Goal: Obtain resource: Obtain resource

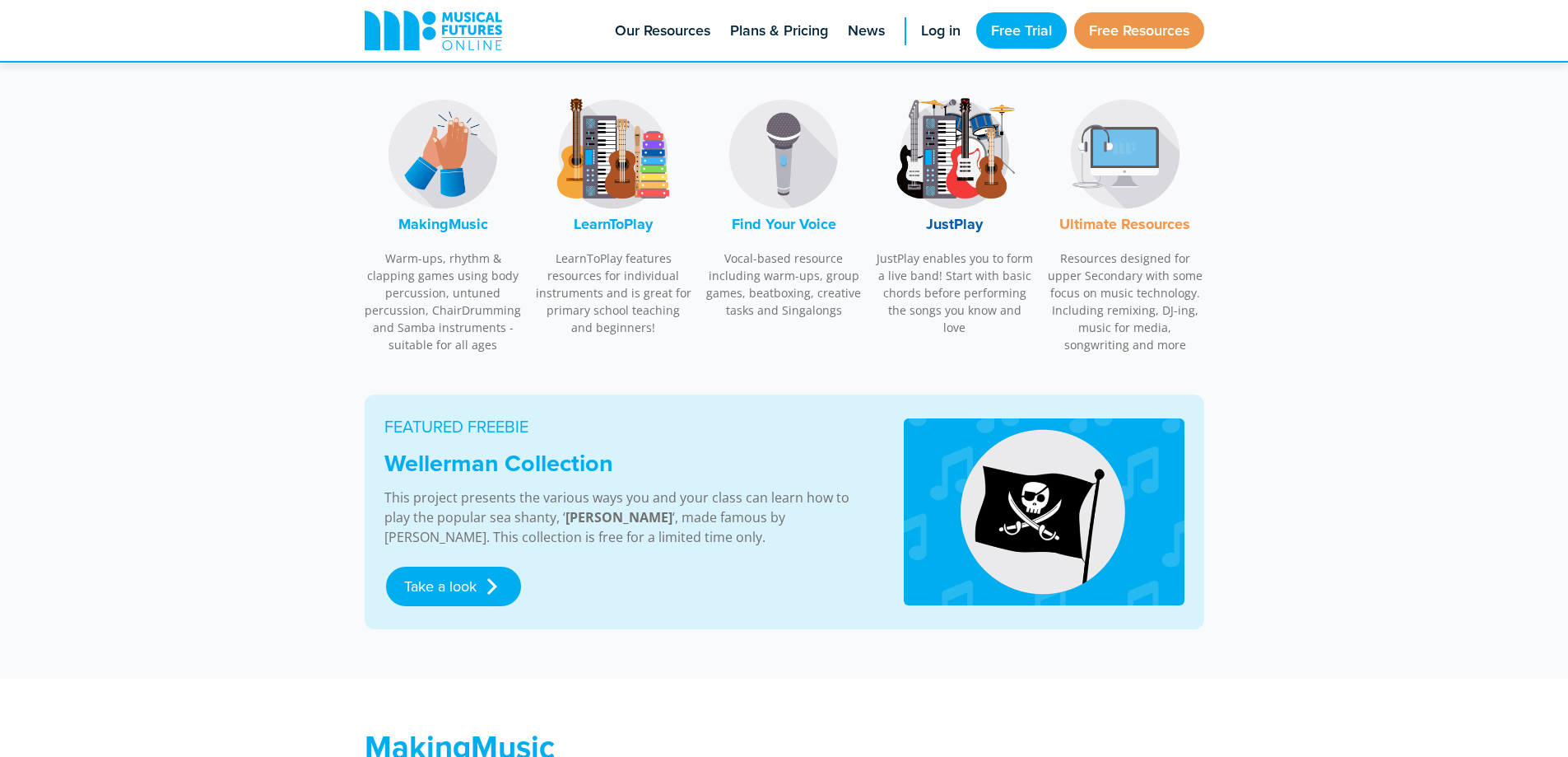
scroll to position [412, 0]
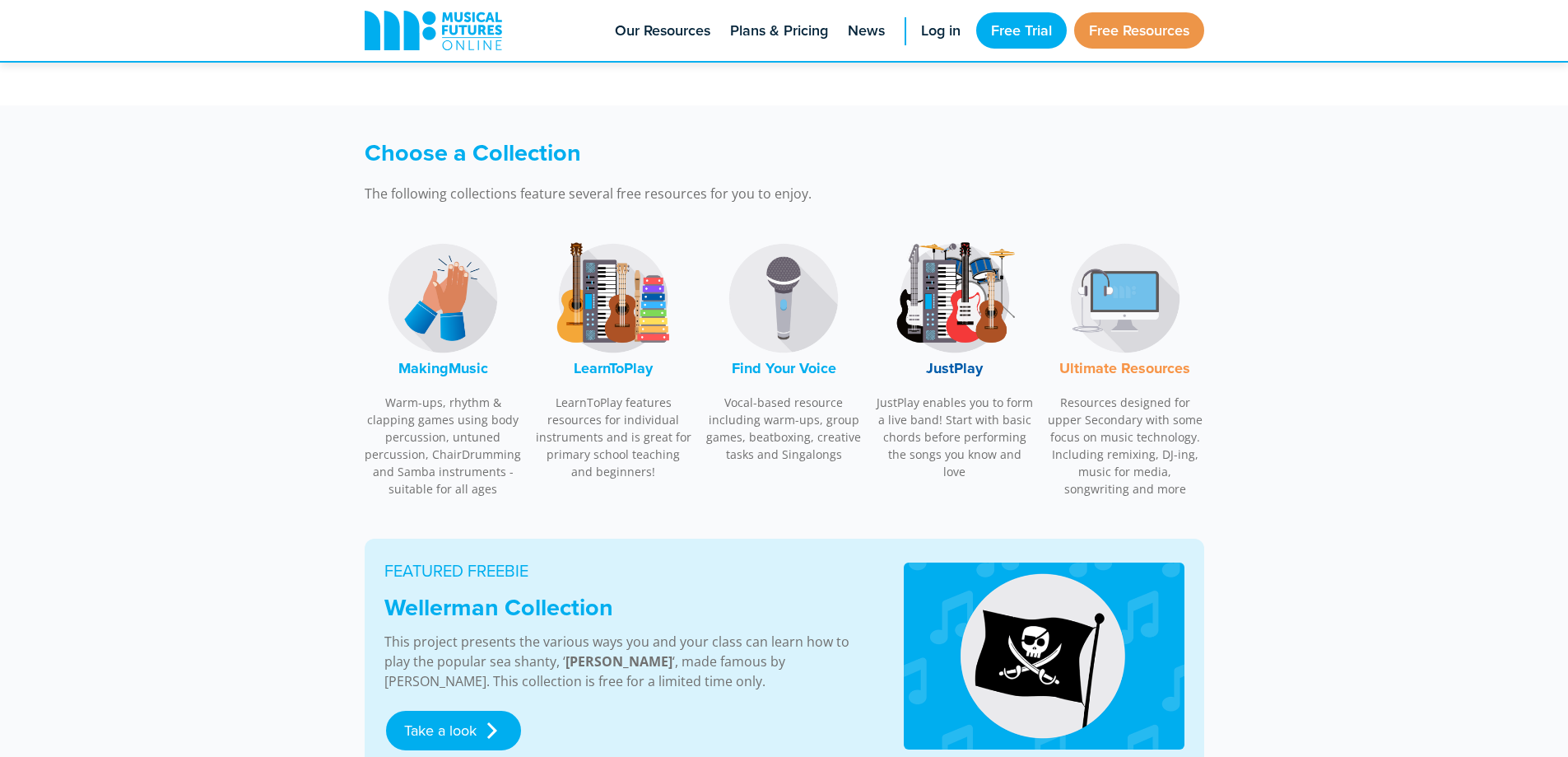
click at [977, 366] on font "JustPlay" at bounding box center [955, 367] width 57 height 21
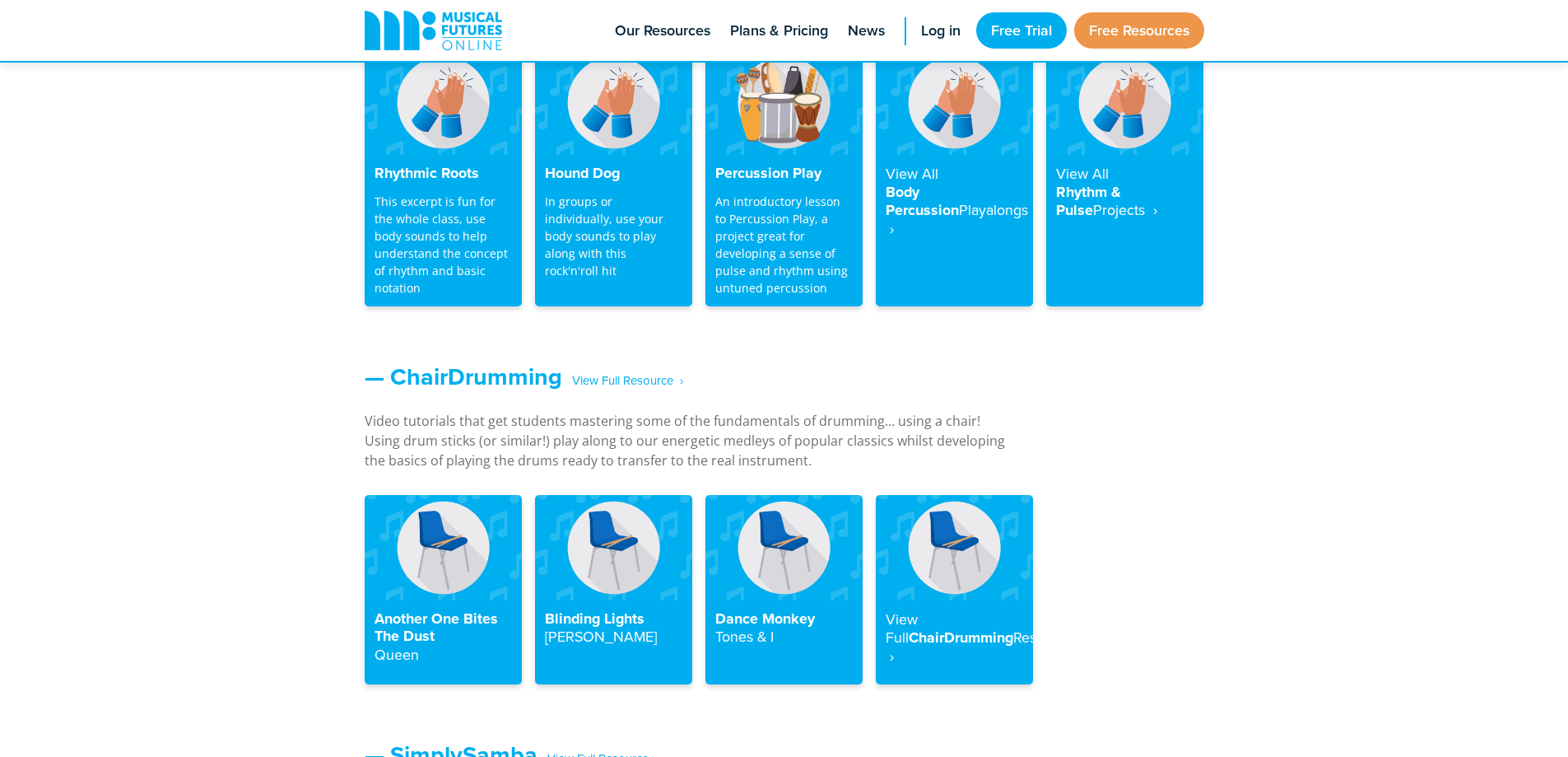
scroll to position [1675, 0]
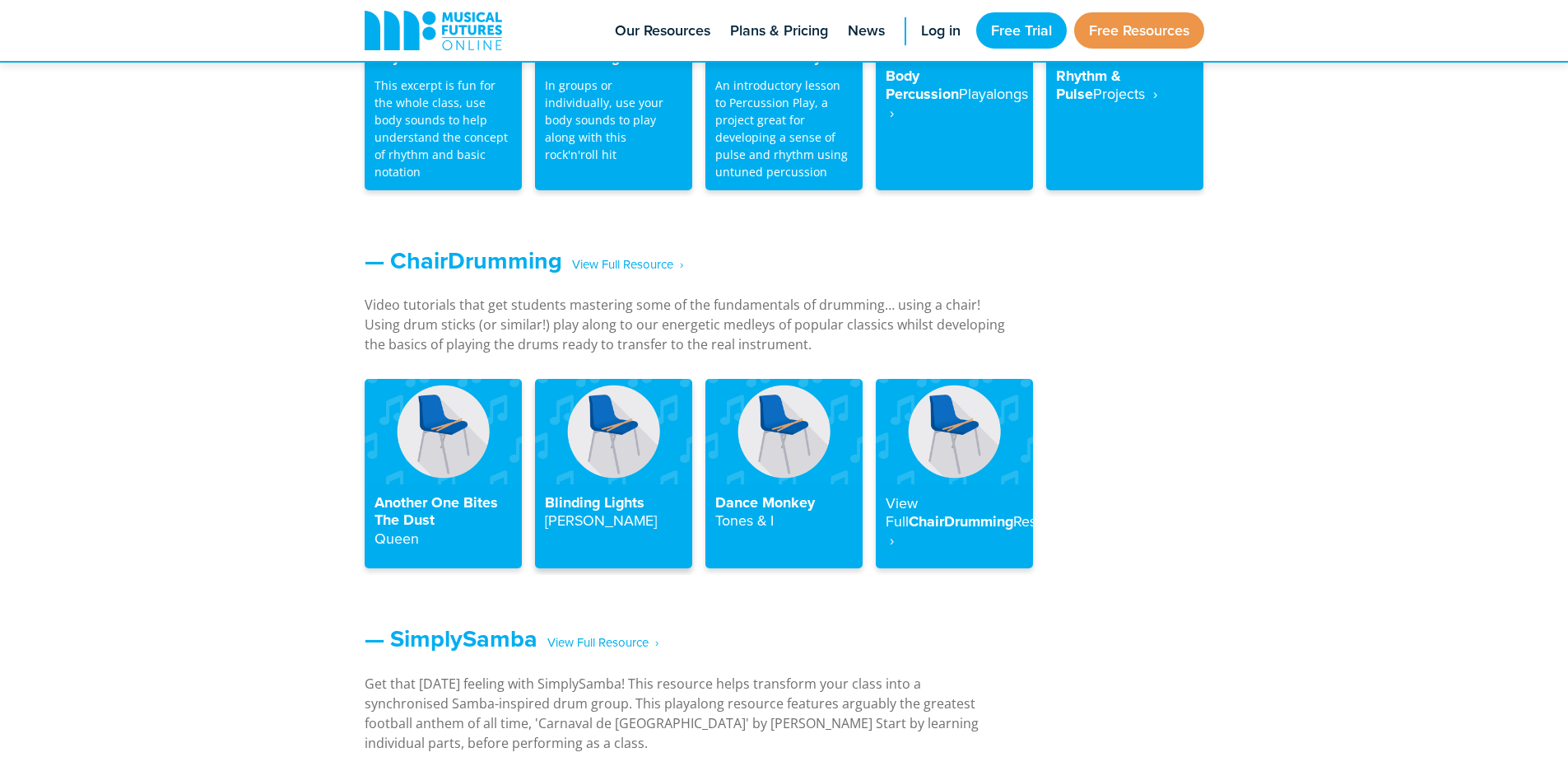
click at [648, 443] on img at bounding box center [613, 431] width 157 height 105
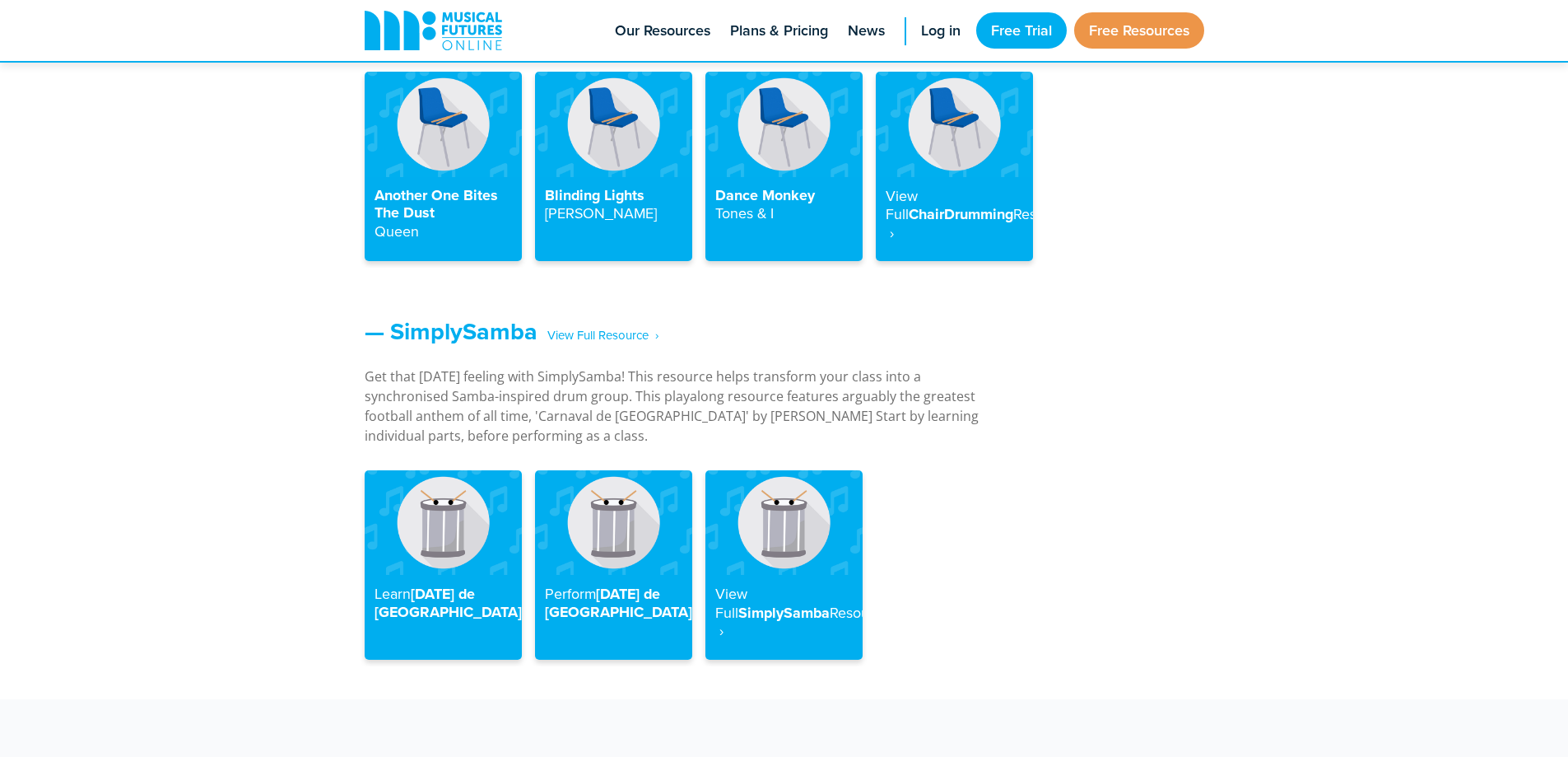
scroll to position [2012, 0]
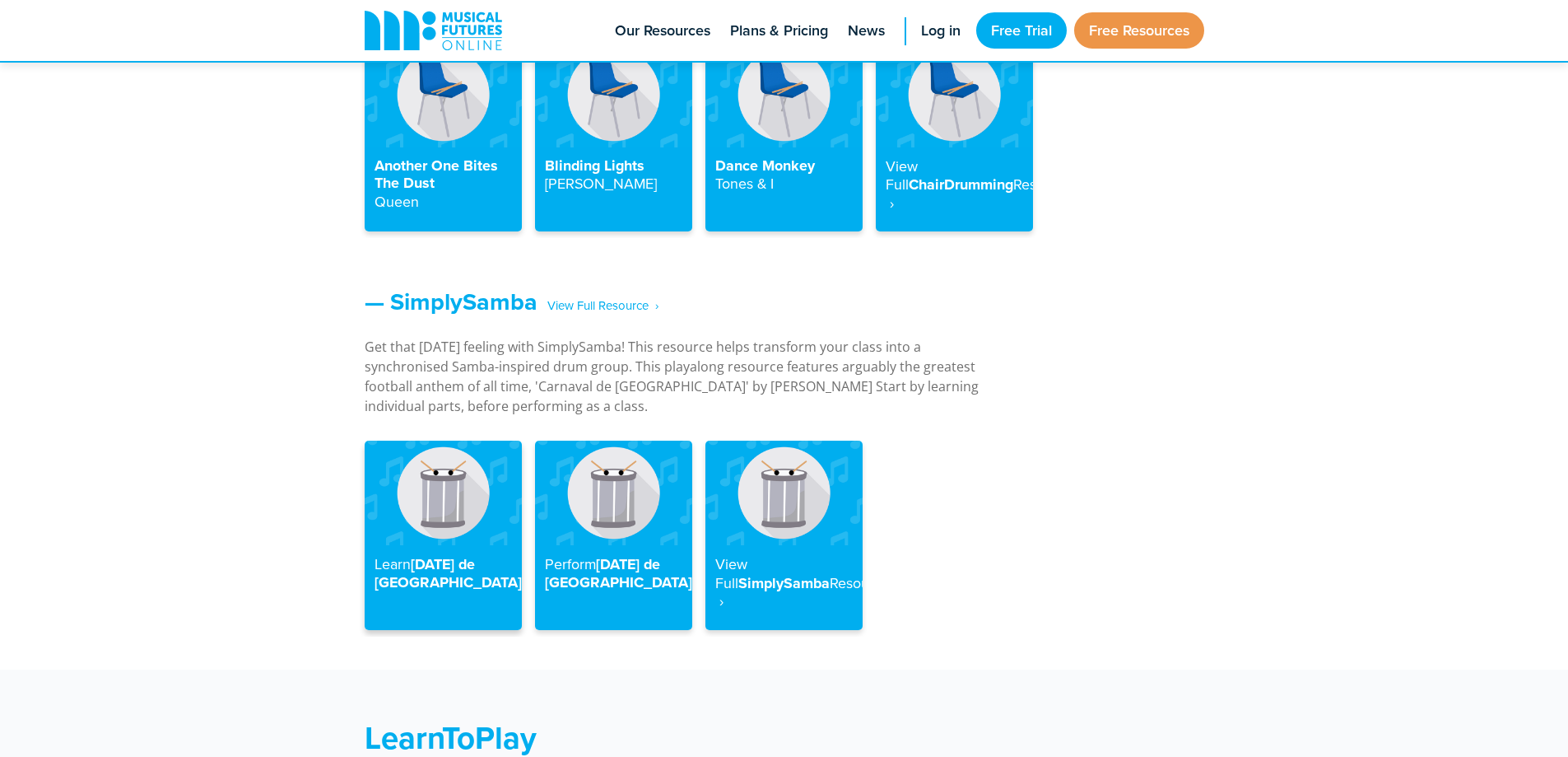
click at [430, 555] on h4 "Learn [DATE] de [GEOGRAPHIC_DATA]" at bounding box center [443, 573] width 137 height 36
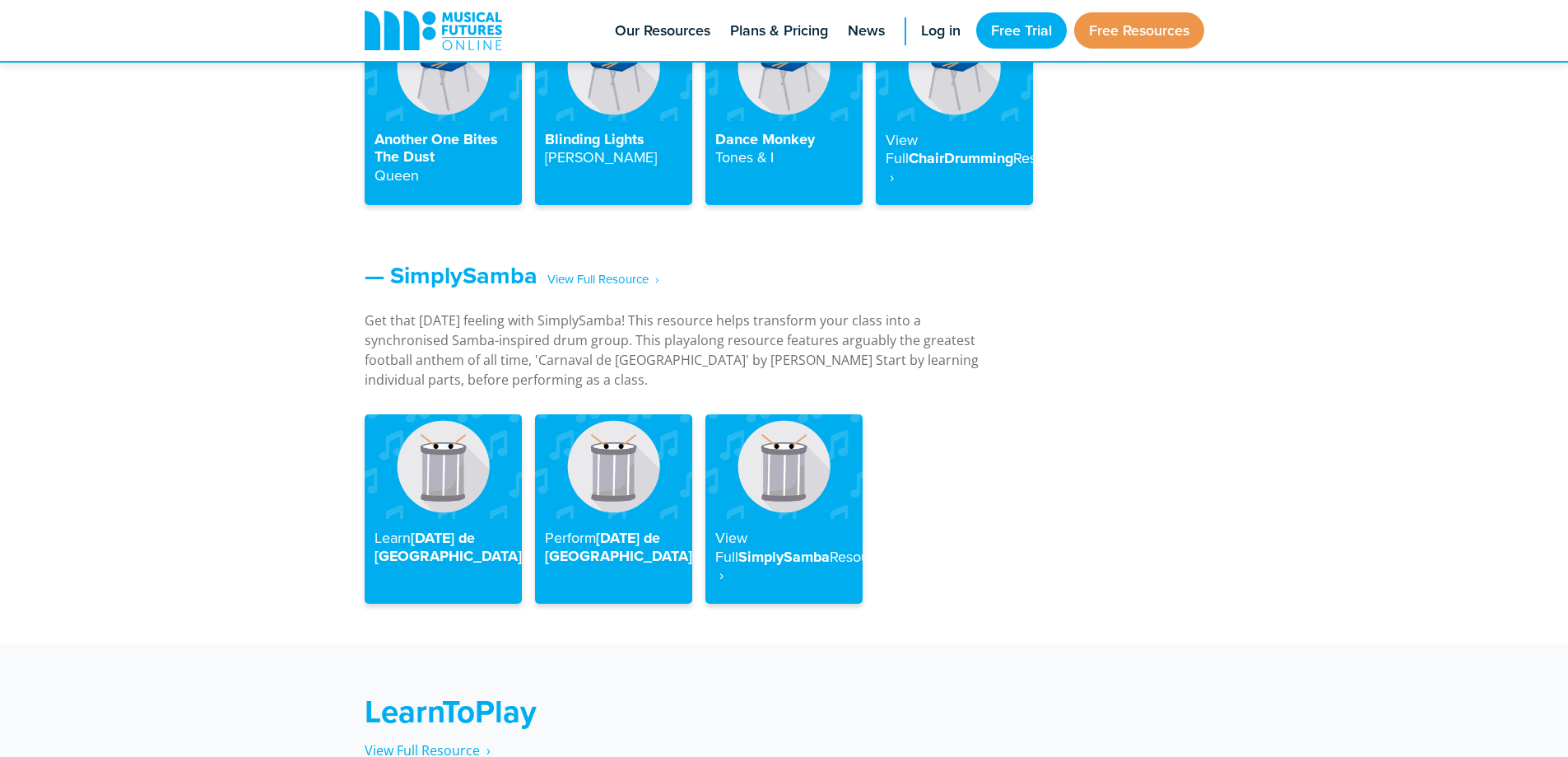
scroll to position [2259, 0]
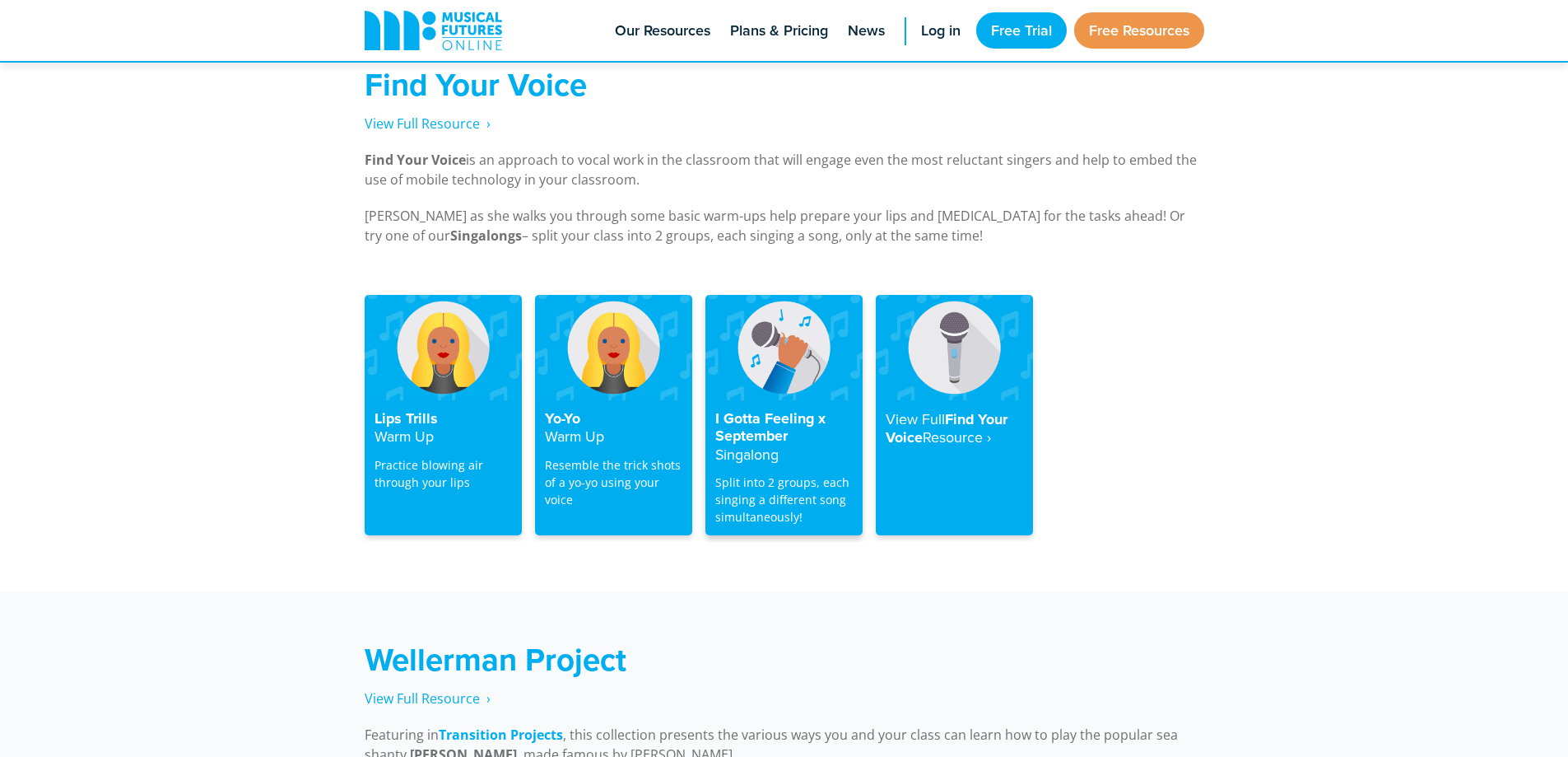
scroll to position [3169, 0]
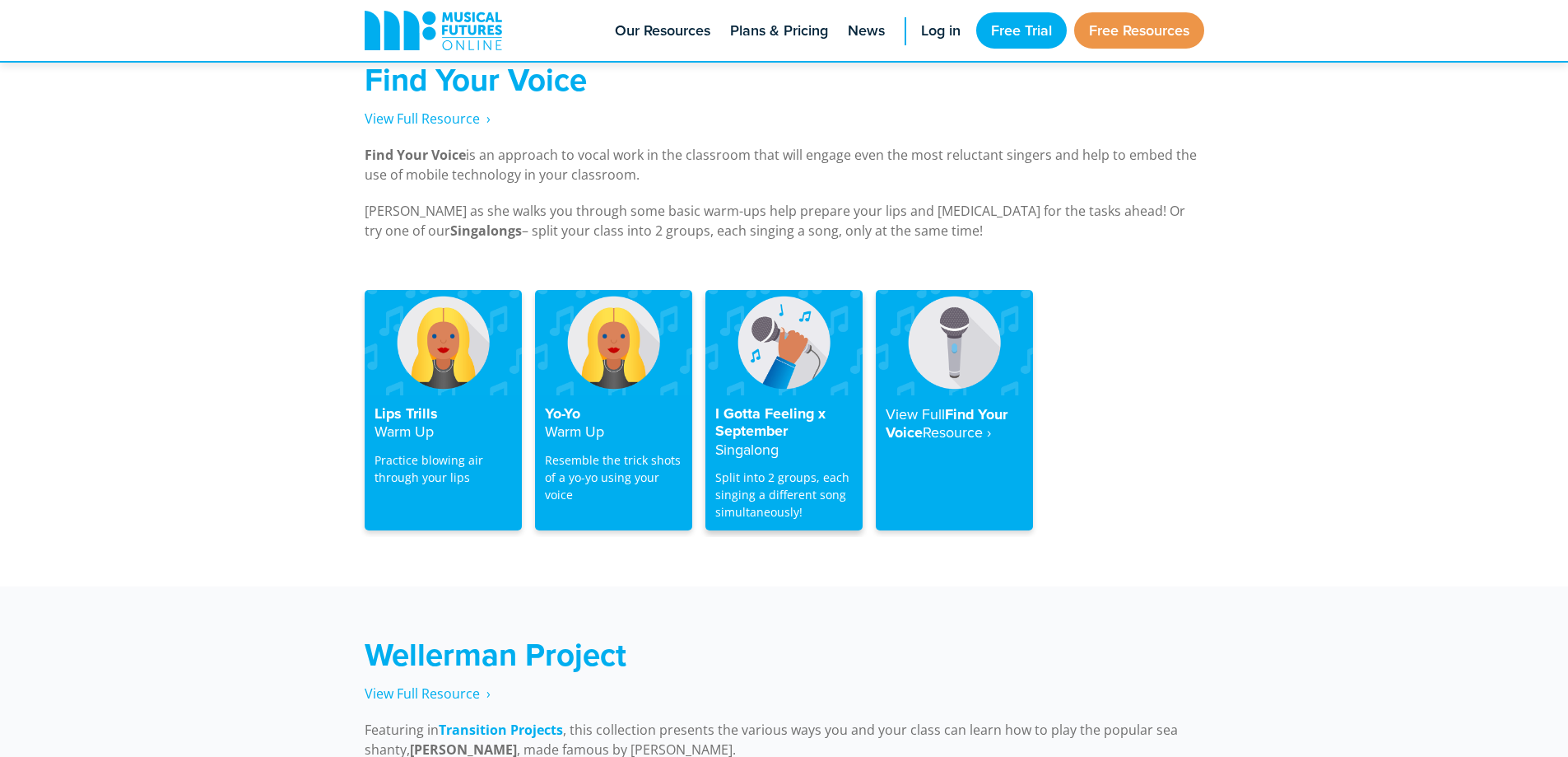
click at [770, 405] on h4 "I Gotta Feeling x September Singalong" at bounding box center [784, 432] width 137 height 54
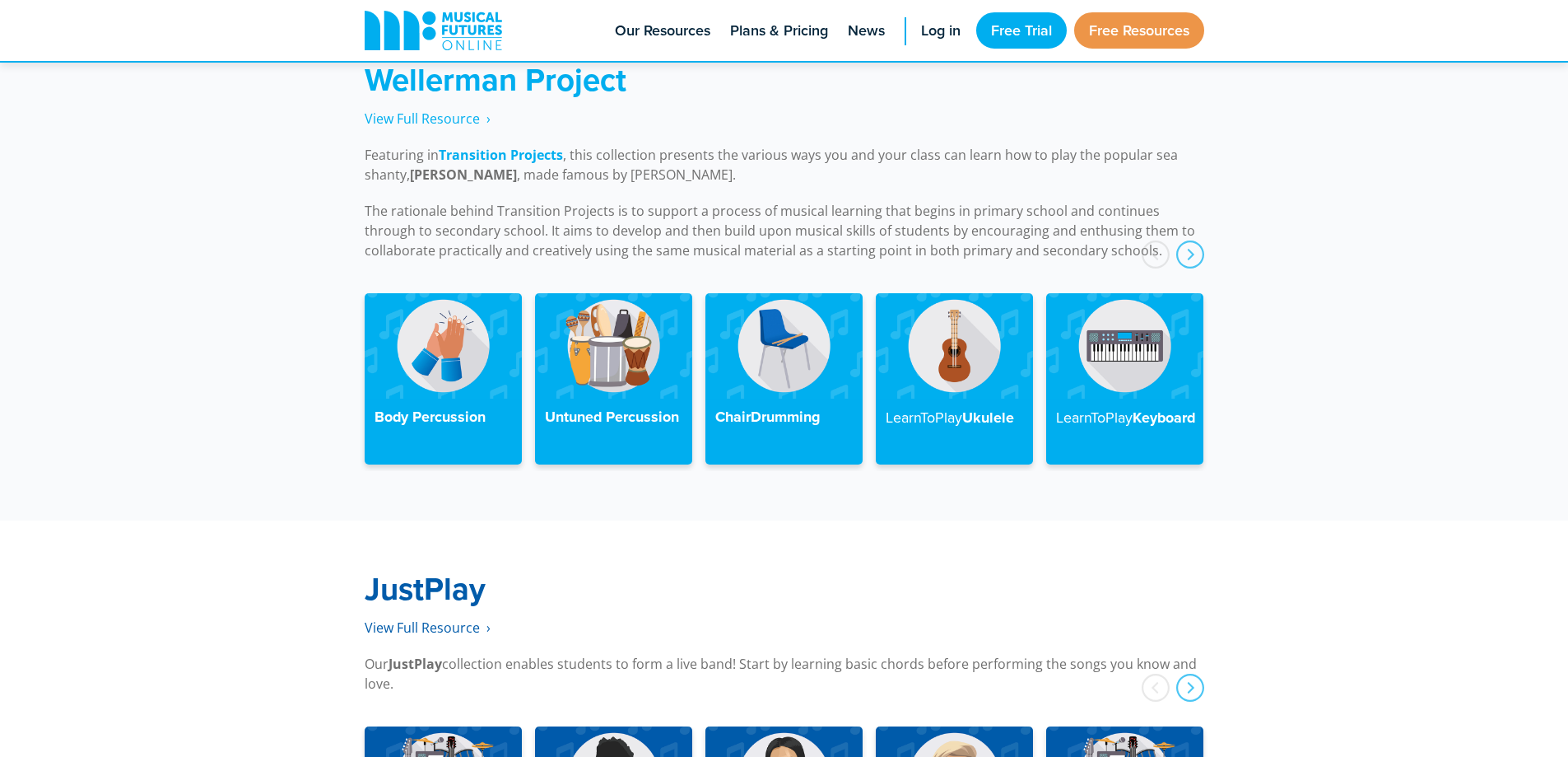
scroll to position [3745, 0]
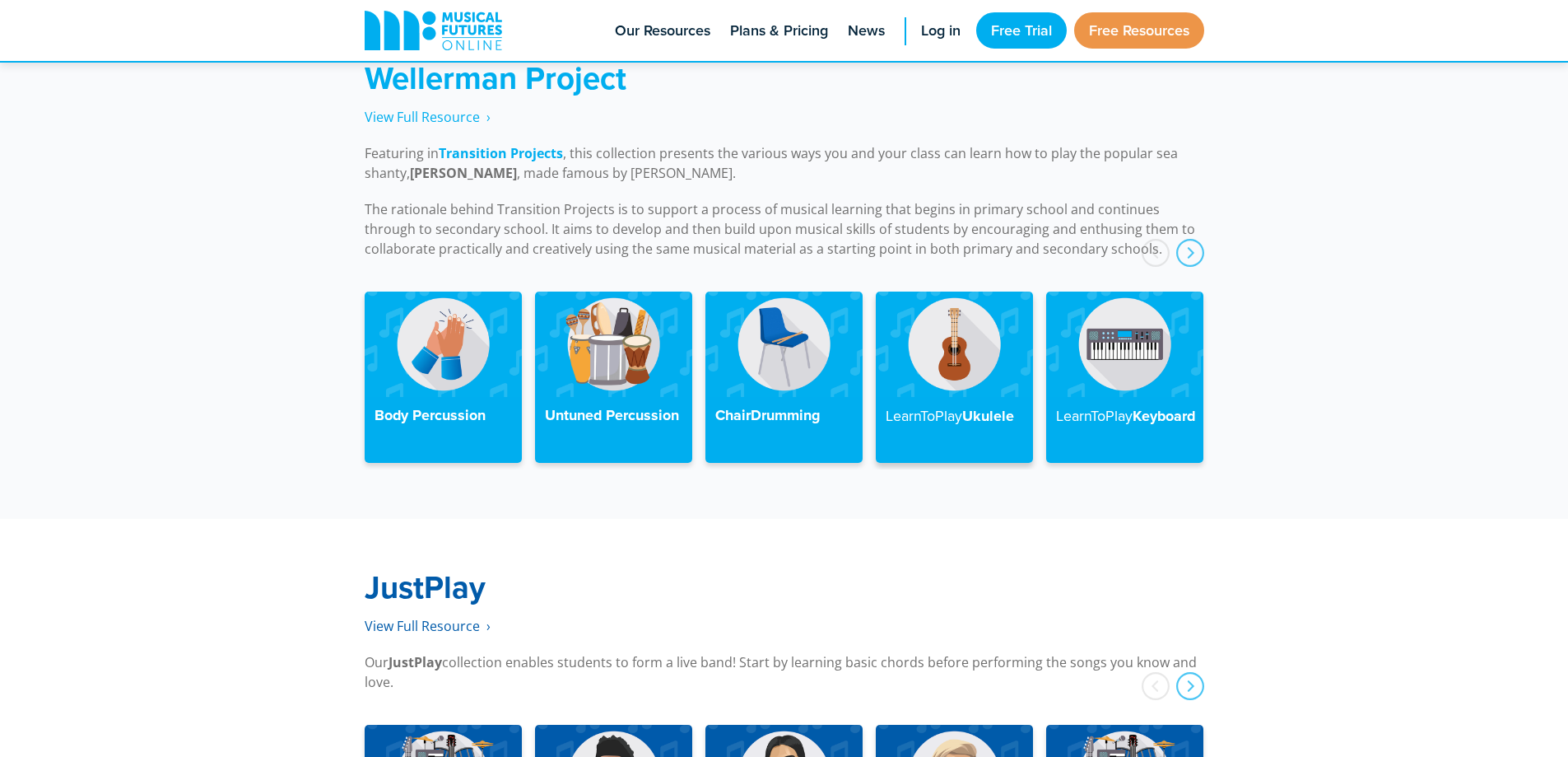
click at [953, 397] on div "LearnToPlay Ukulele" at bounding box center [954, 430] width 157 height 66
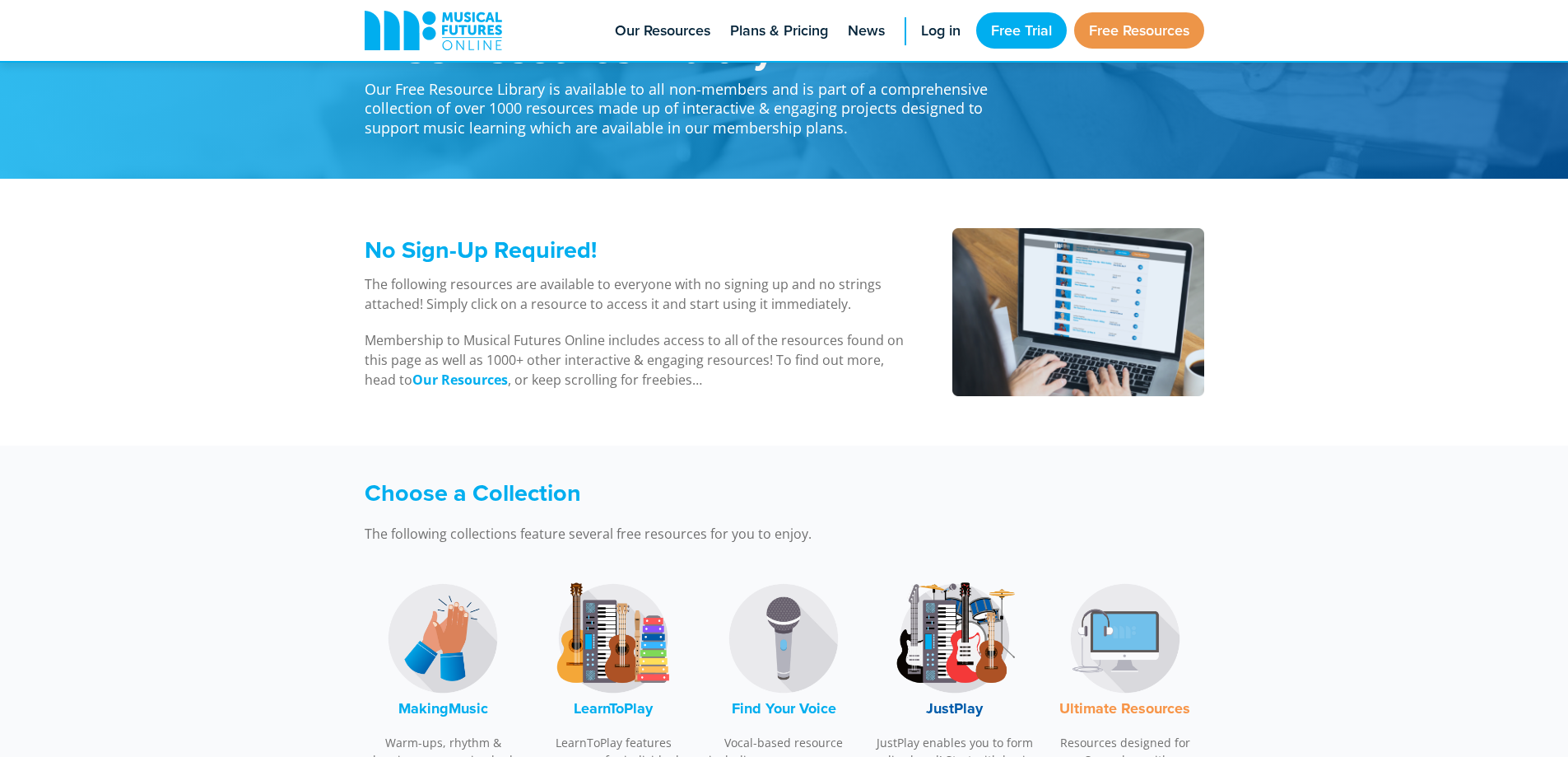
scroll to position [247, 0]
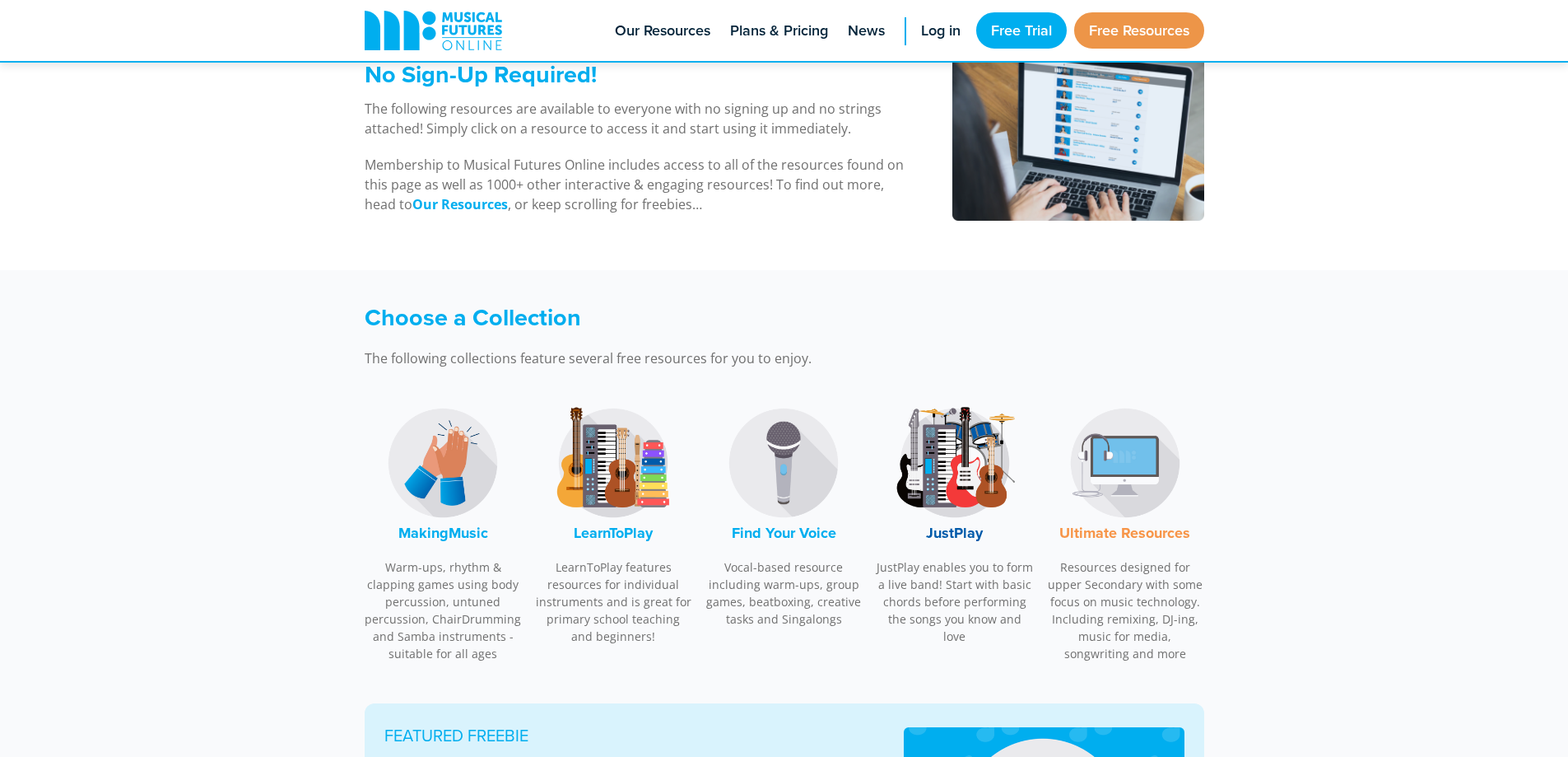
click at [616, 532] on font "LearnToPlay" at bounding box center [613, 532] width 79 height 21
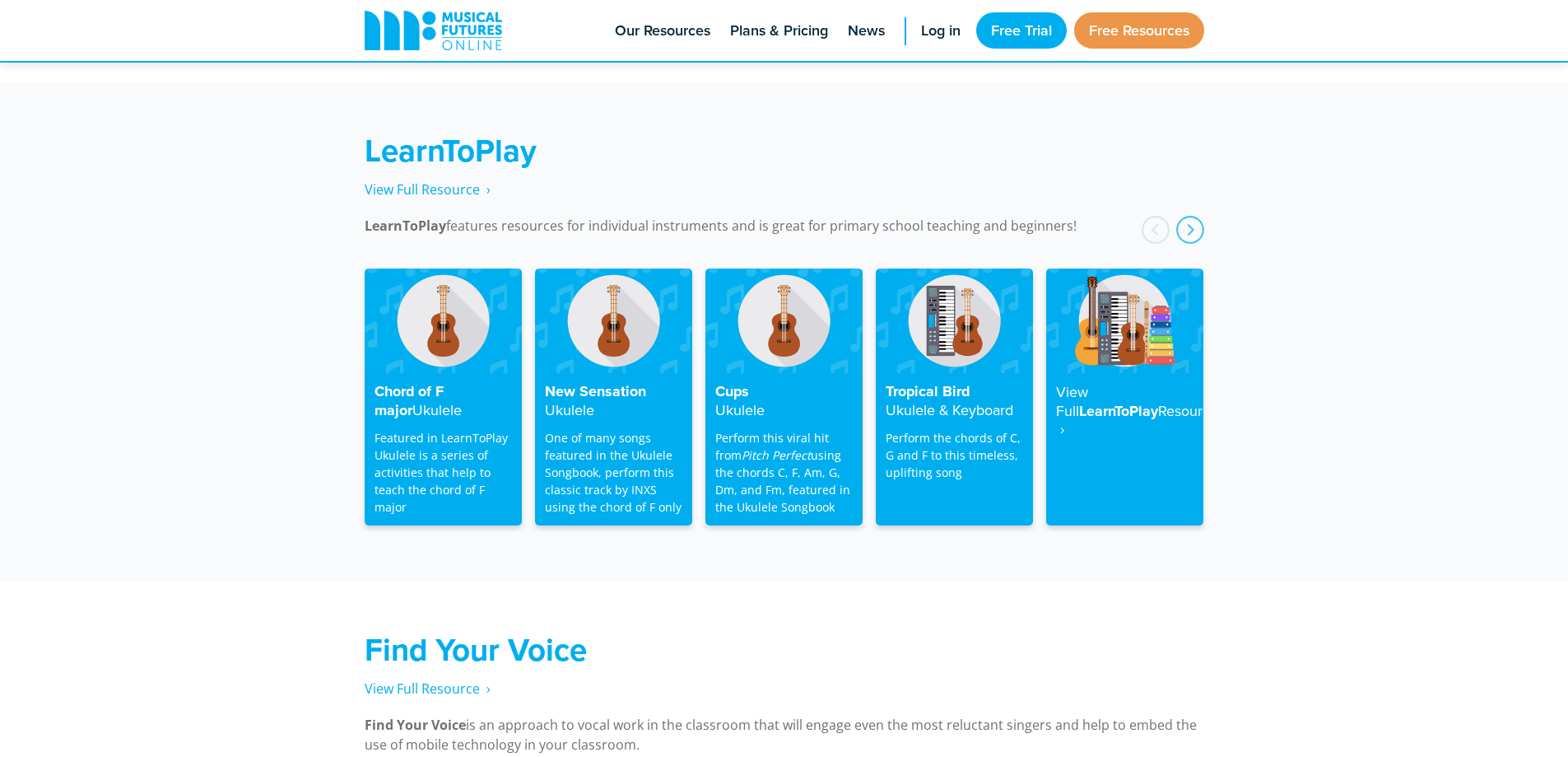
scroll to position [2646, 0]
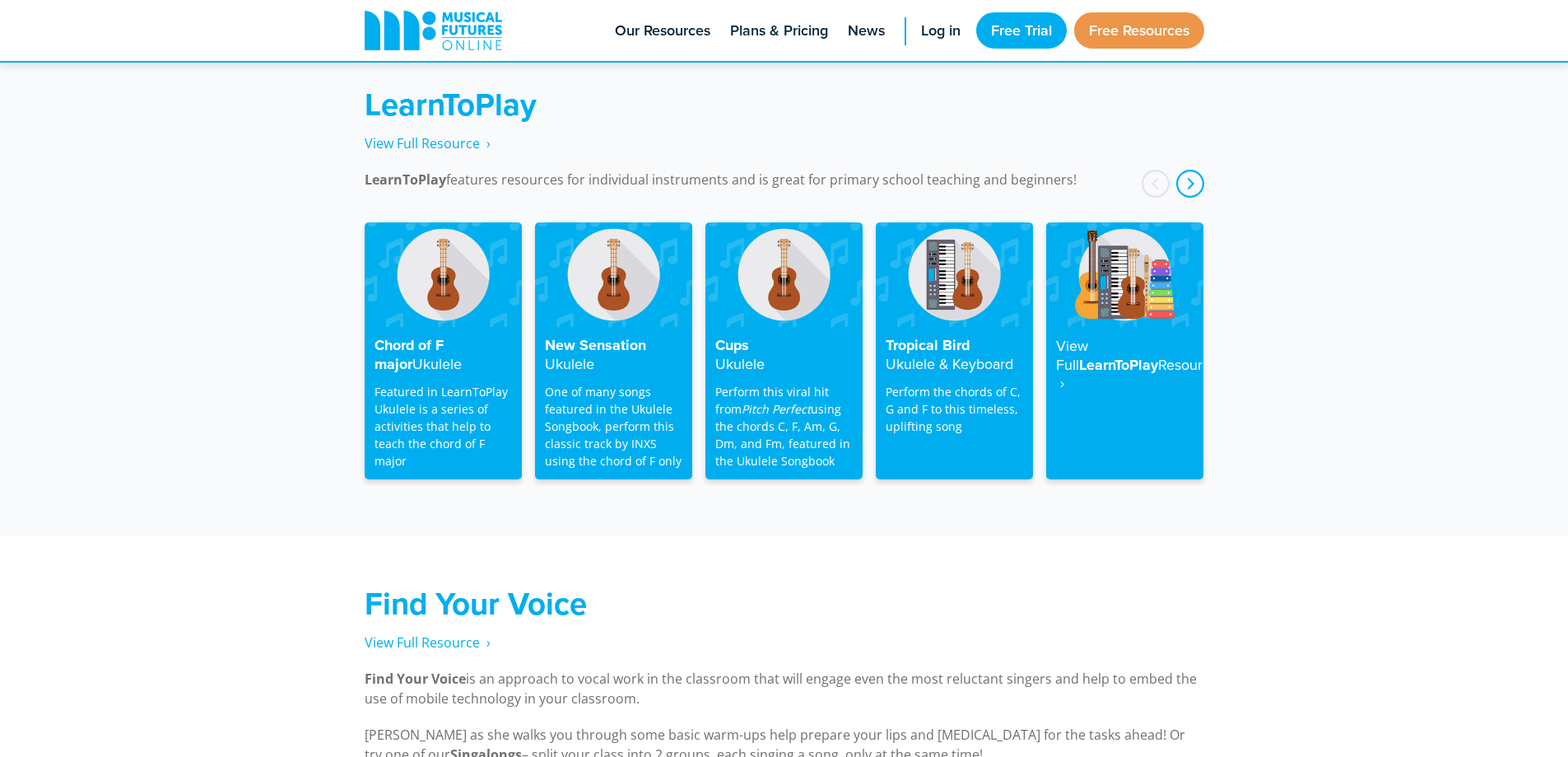
click at [1199, 169] on div "next" at bounding box center [1191, 183] width 28 height 28
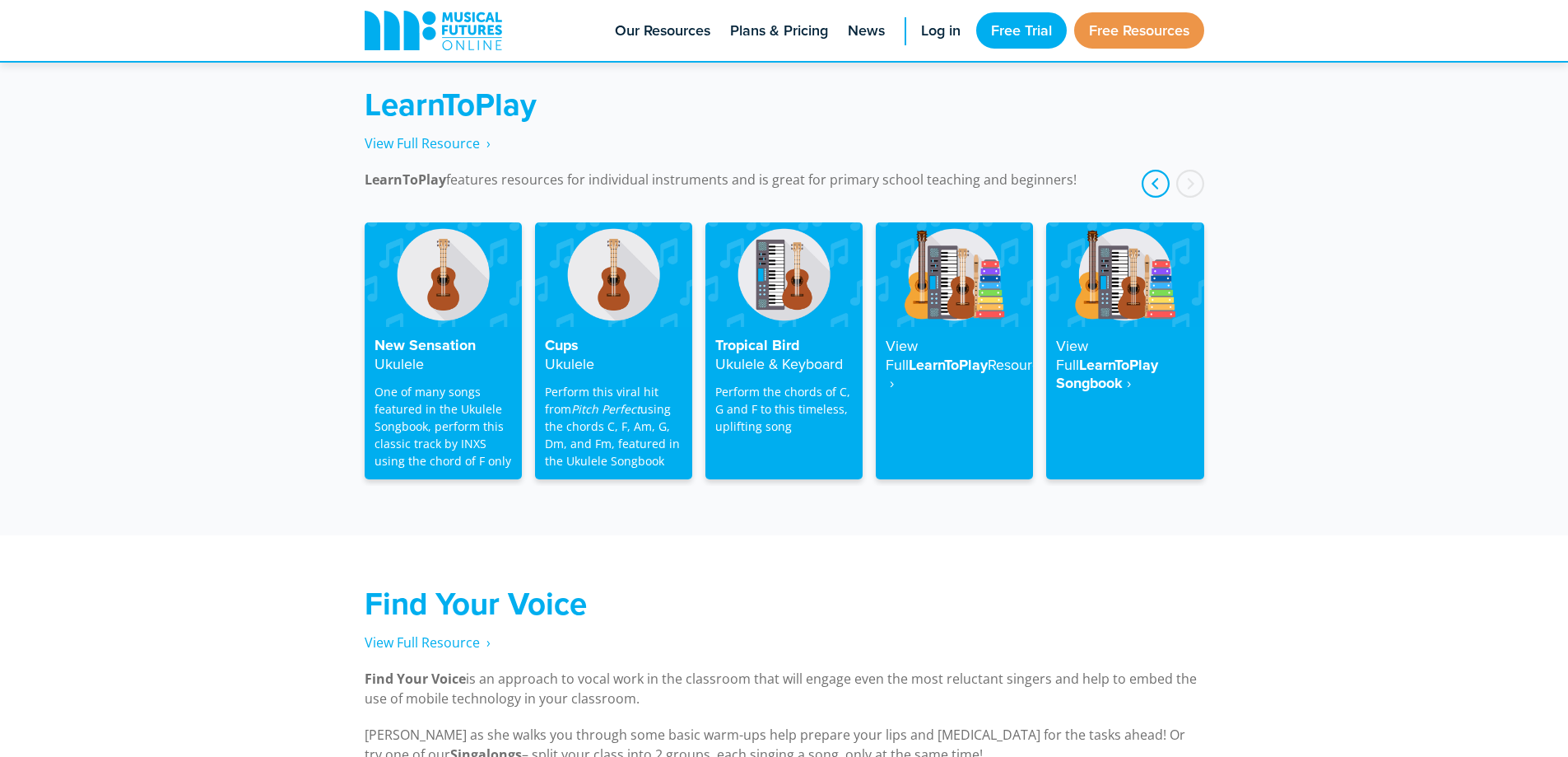
click at [1154, 170] on div "prev" at bounding box center [1156, 183] width 28 height 28
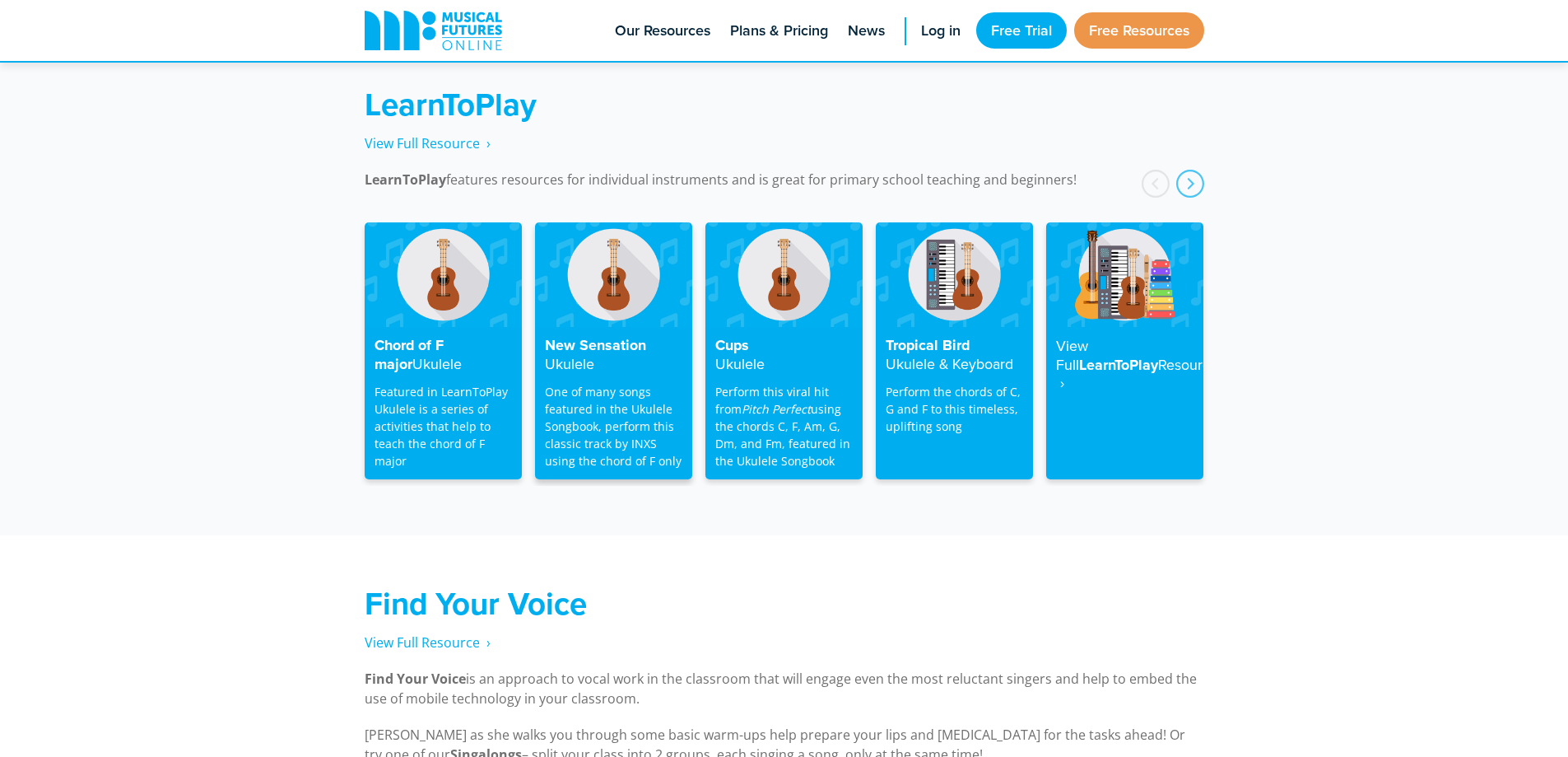
click at [563, 327] on div "New Sensation Ukulele One of many songs featured in the Ukulele Songbook, perfo…" at bounding box center [613, 402] width 157 height 152
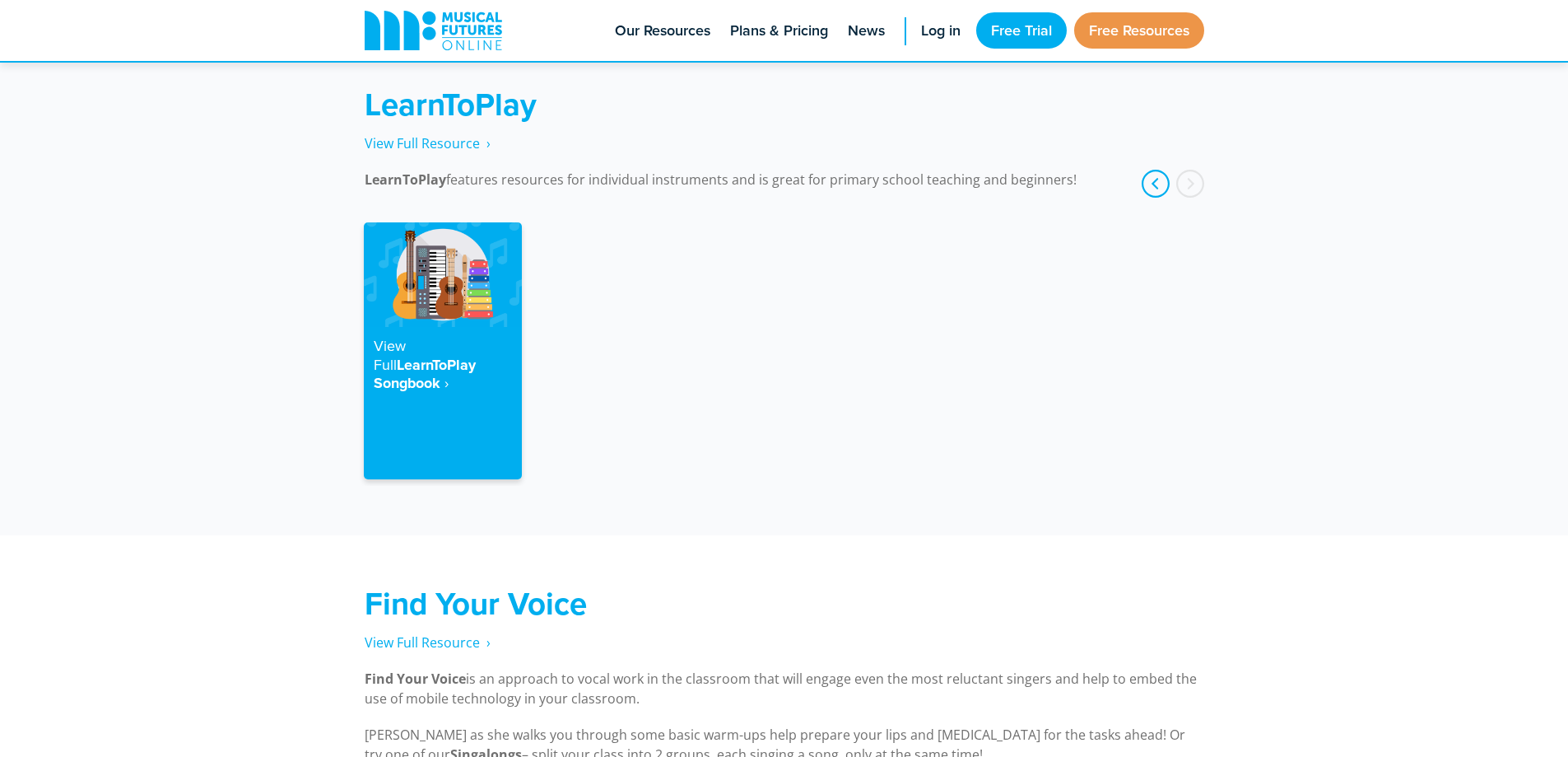
click at [1155, 174] on div "prev" at bounding box center [1156, 183] width 28 height 28
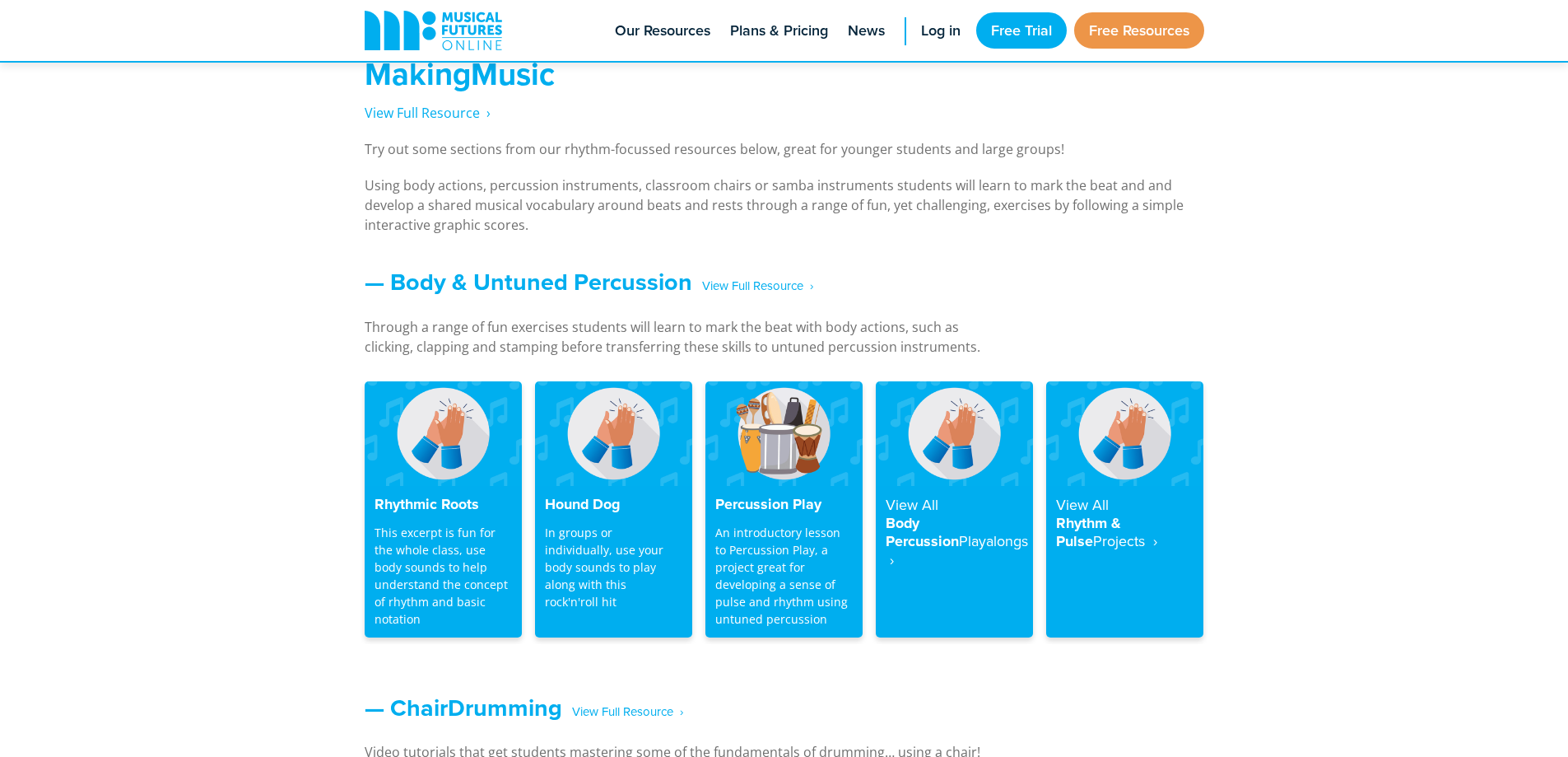
scroll to position [1235, 0]
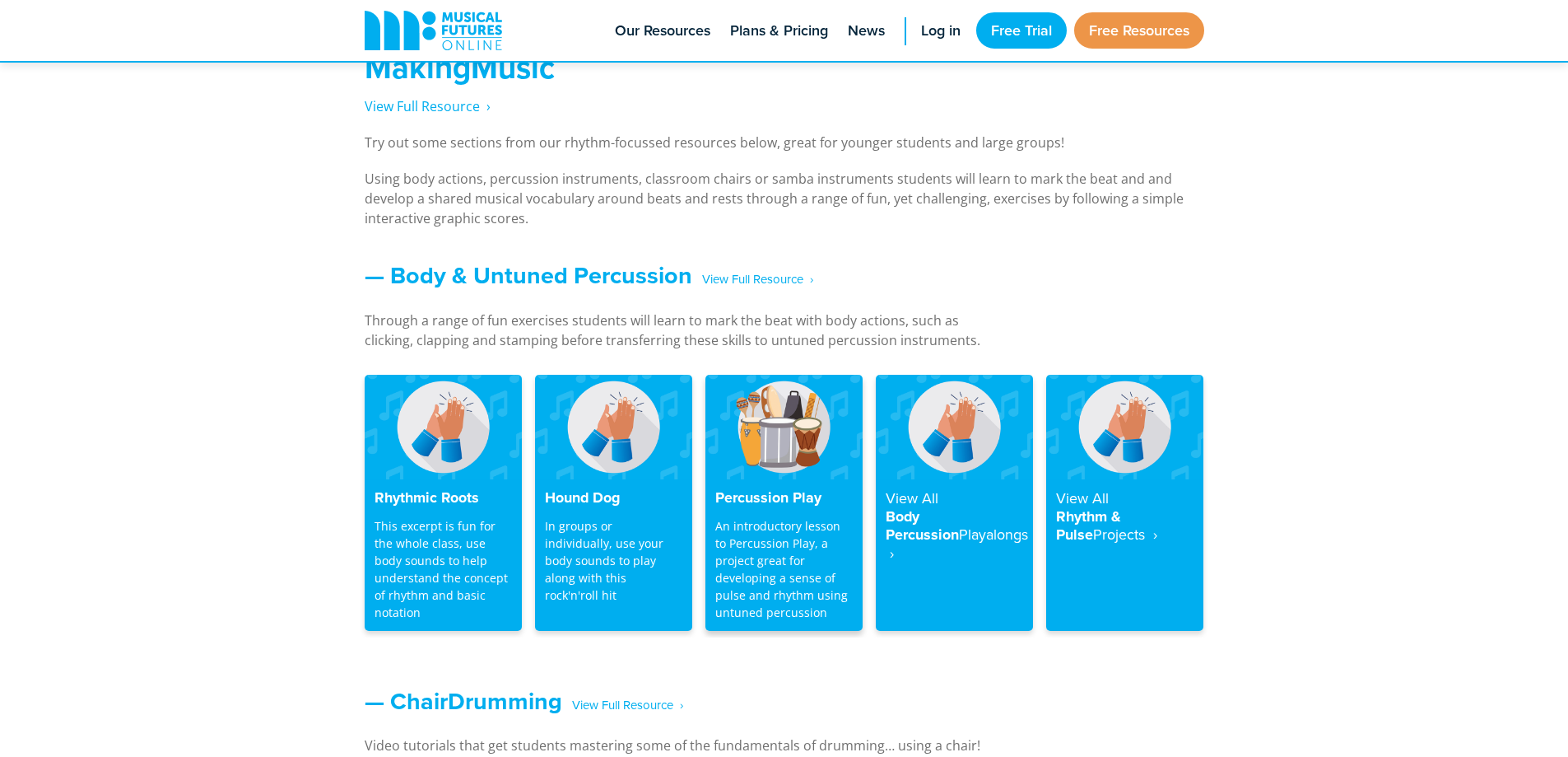
click at [807, 498] on h4 "Percussion Play" at bounding box center [784, 498] width 137 height 18
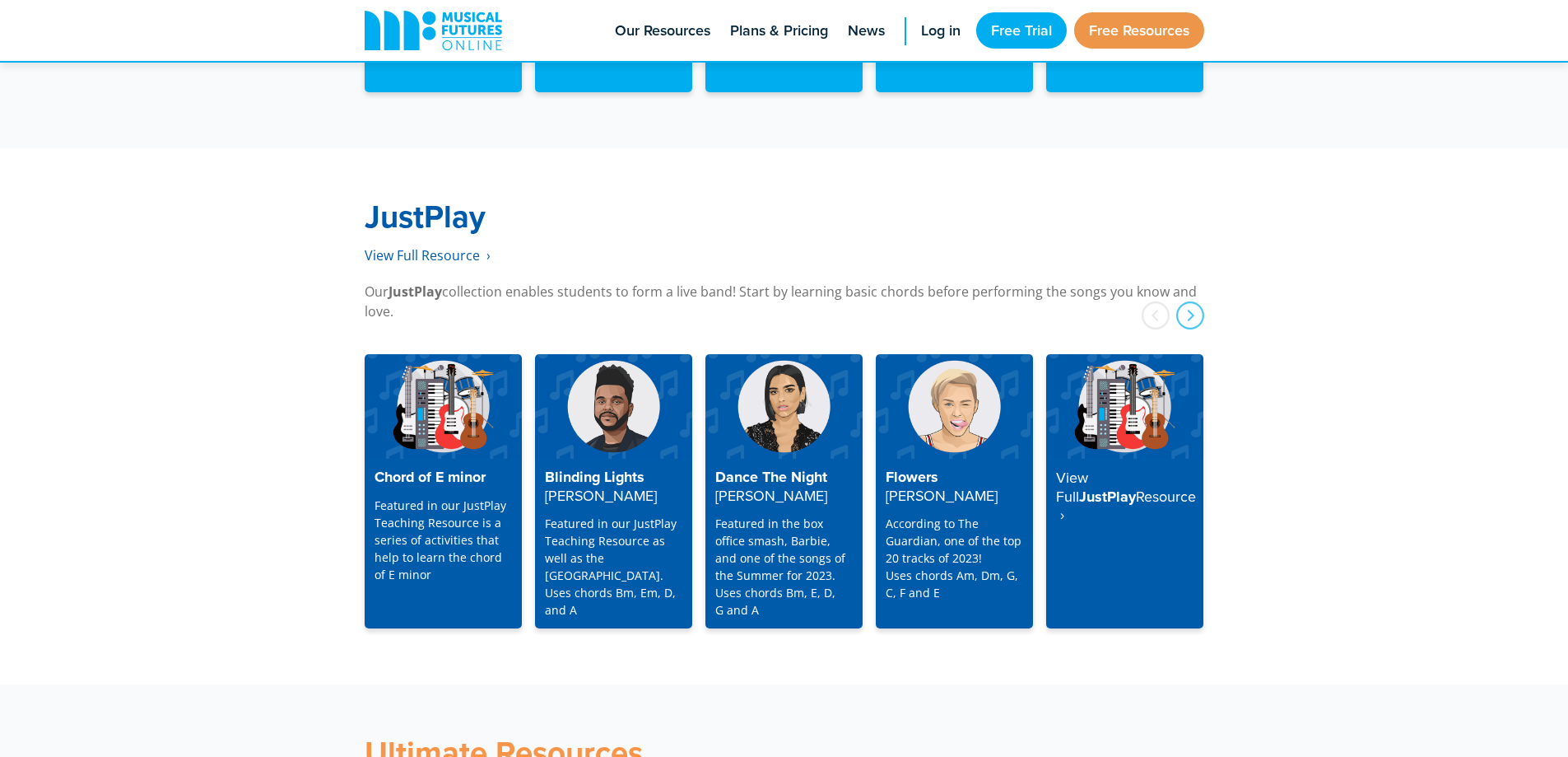
scroll to position [4117, 0]
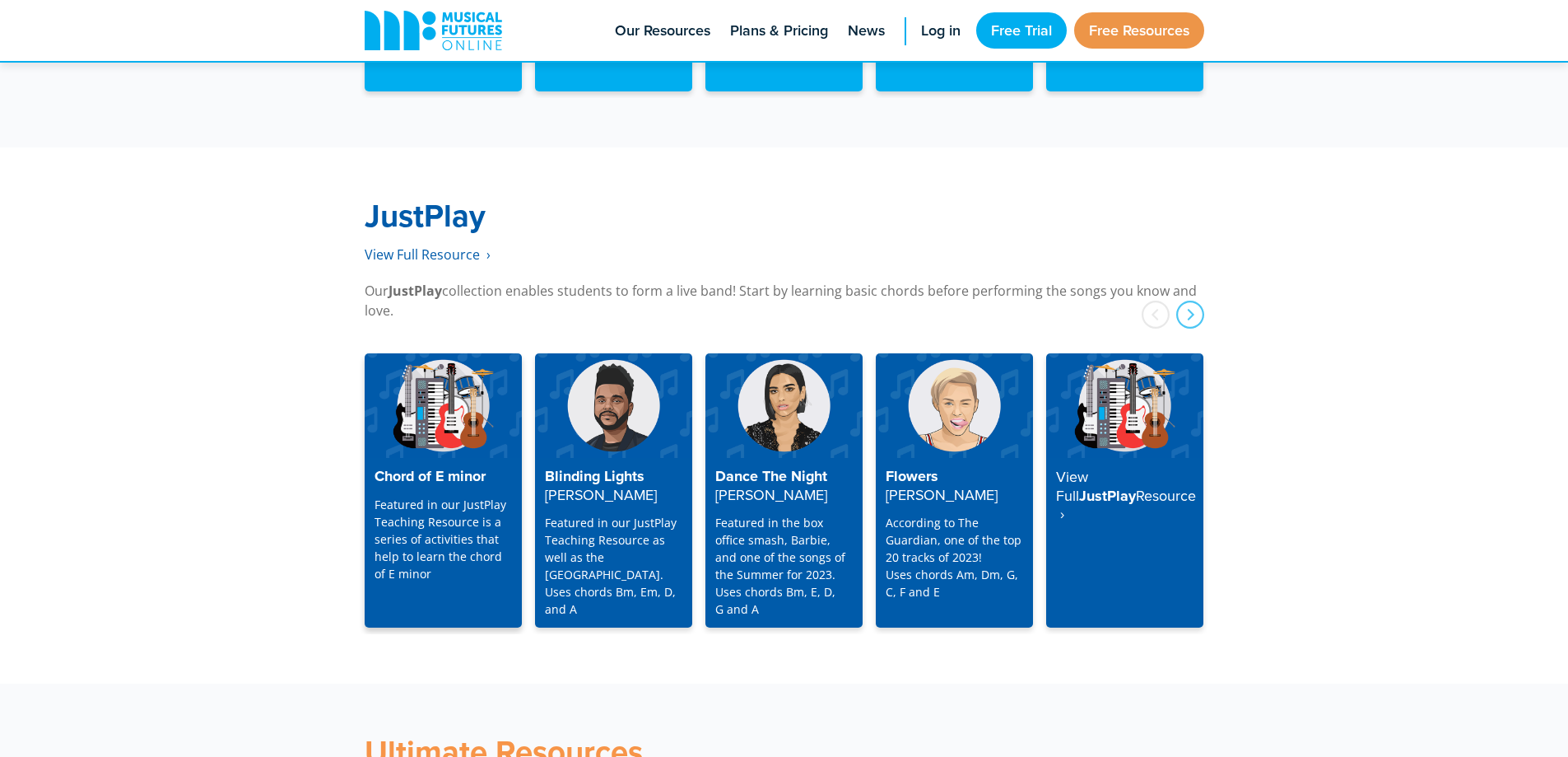
click at [448, 468] on h4 "Chord of E minor" at bounding box center [443, 477] width 137 height 18
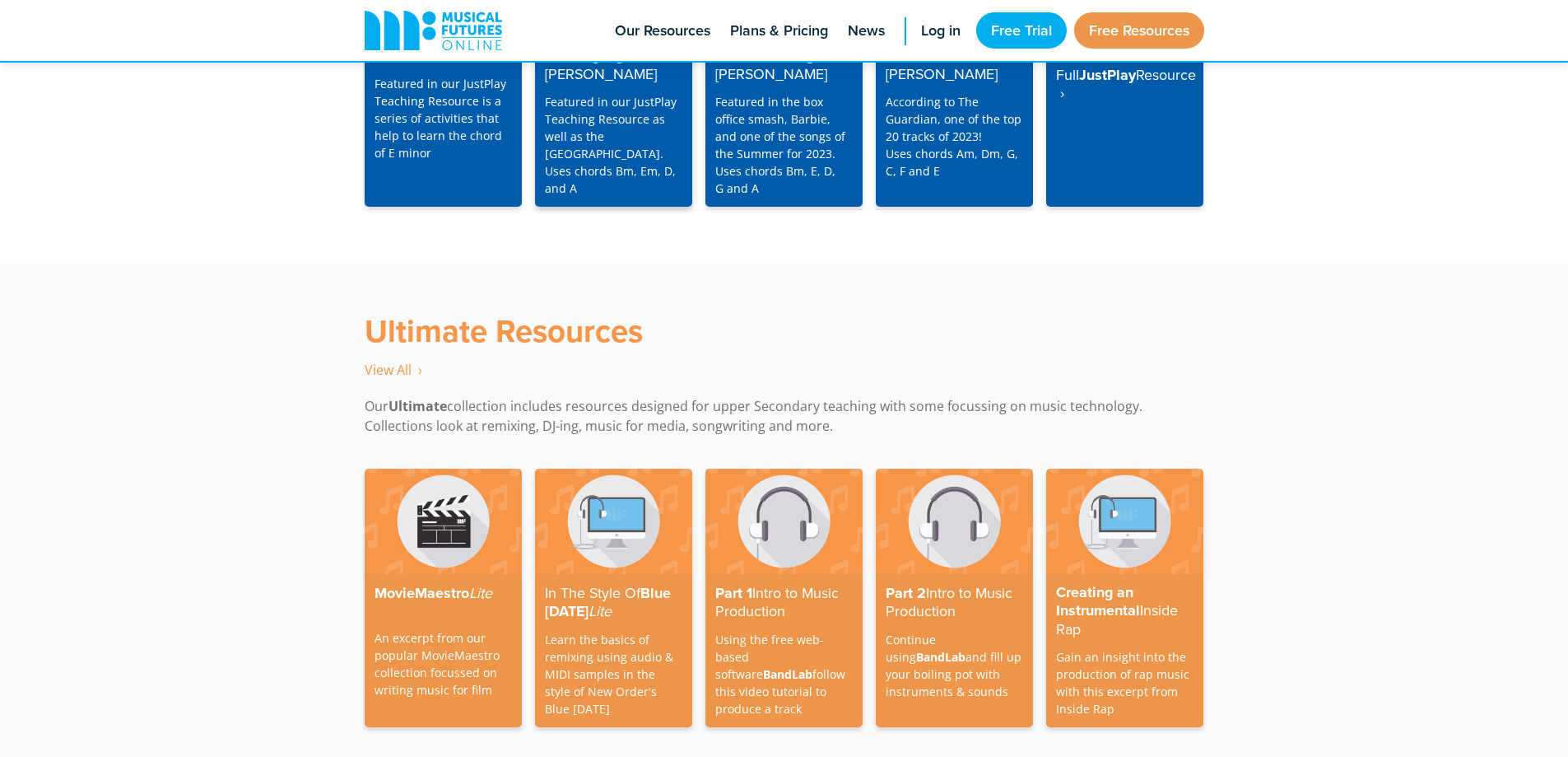
scroll to position [4528, 0]
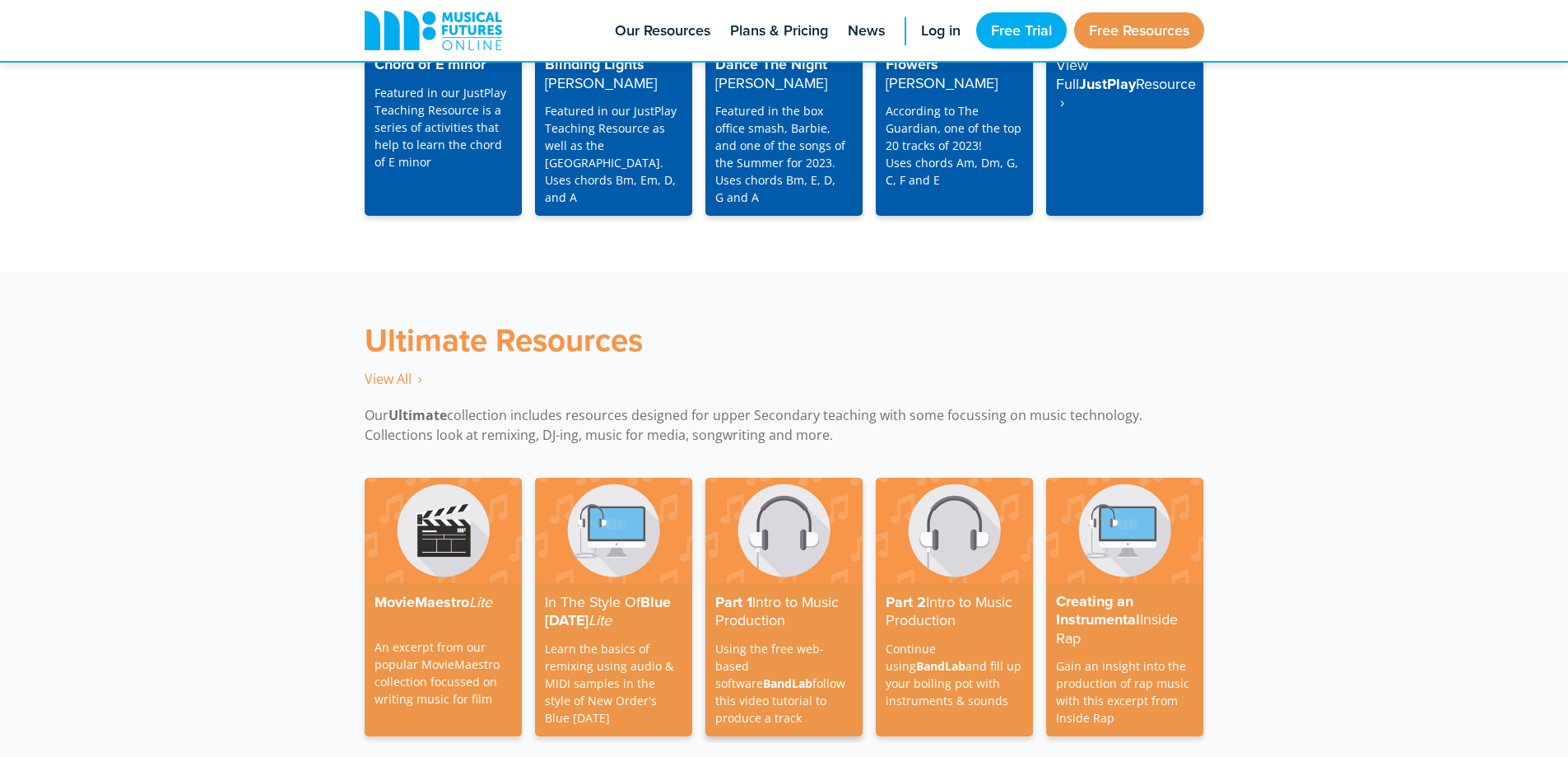
click at [757, 551] on img at bounding box center [784, 530] width 157 height 105
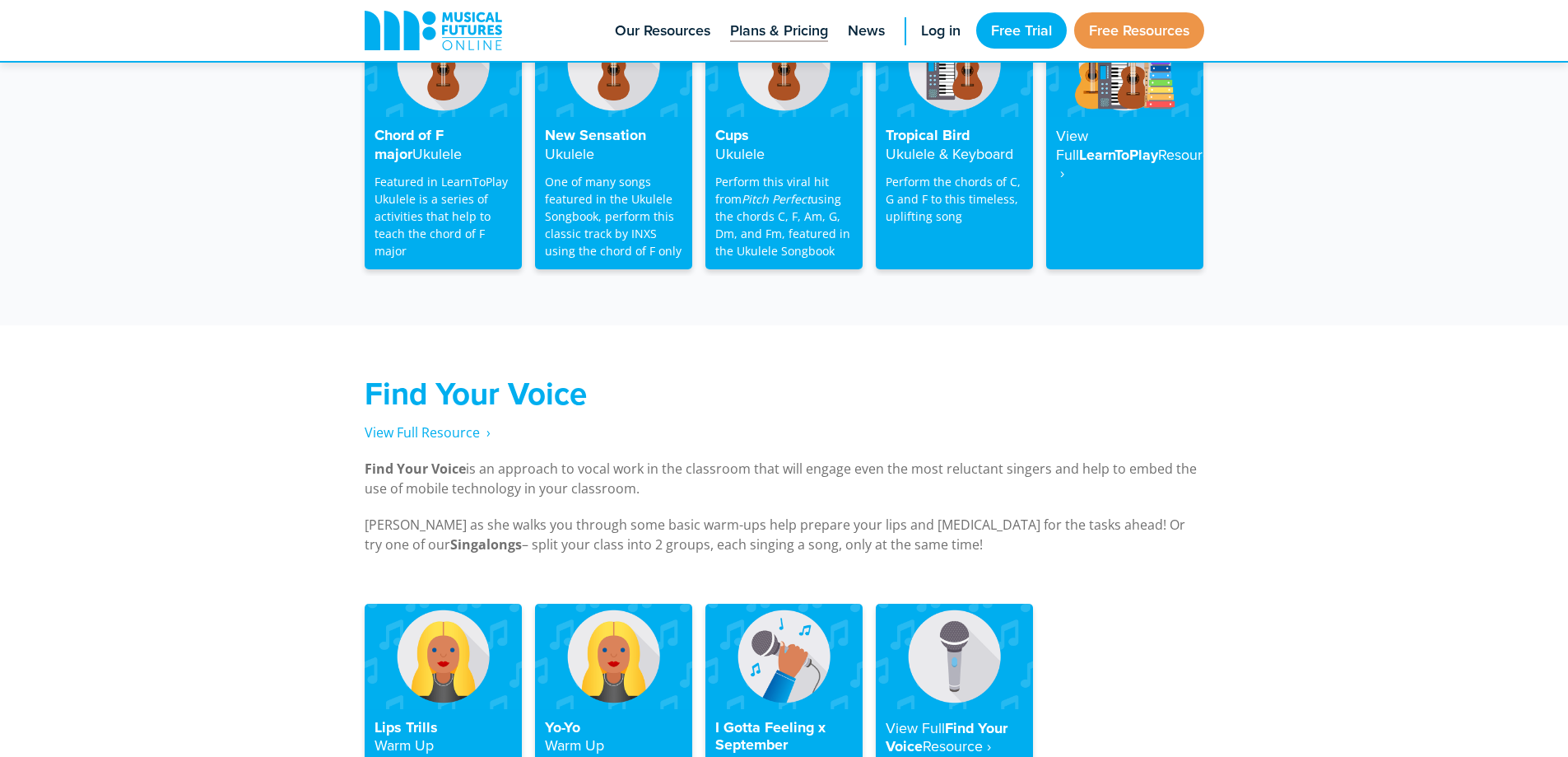
scroll to position [2635, 0]
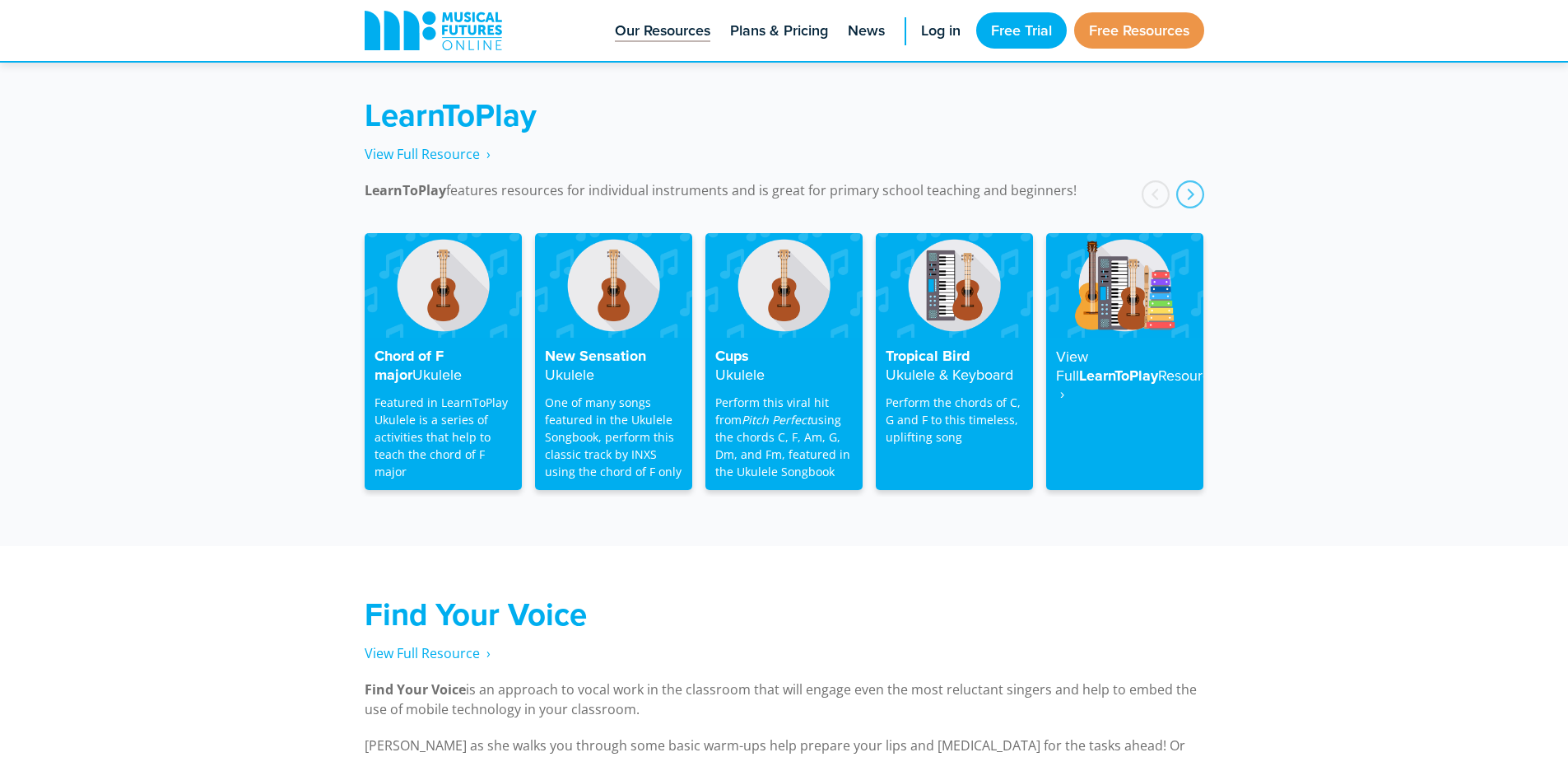
click at [694, 27] on span "Our Resources" at bounding box center [663, 30] width 96 height 22
